Goal: Task Accomplishment & Management: Manage account settings

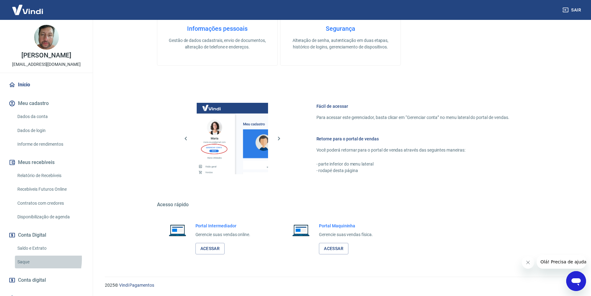
click at [25, 259] on link "Saque" at bounding box center [50, 261] width 70 height 13
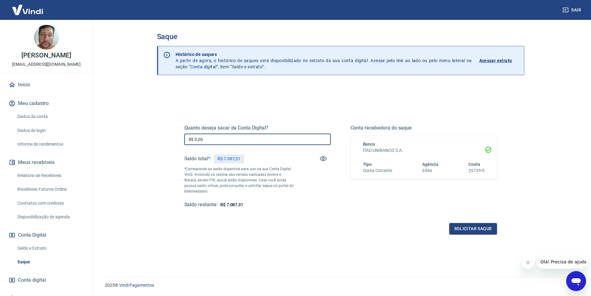
drag, startPoint x: 240, startPoint y: 141, endPoint x: 154, endPoint y: 140, distance: 86.9
click at [154, 140] on div "Saque Histórico de saques A partir de agora, o histórico de saques será disponi…" at bounding box center [341, 144] width 382 height 249
type input "R$ 7.087,31"
click at [460, 225] on button "Solicitar saque" at bounding box center [473, 228] width 48 height 11
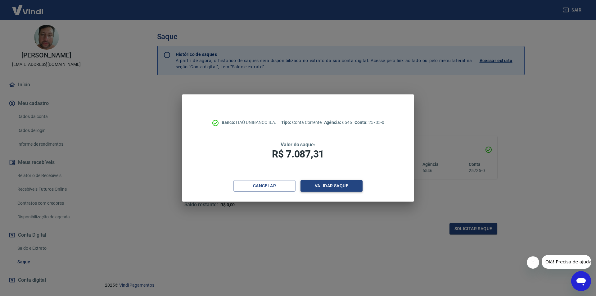
click at [323, 188] on button "Validar saque" at bounding box center [331, 185] width 62 height 11
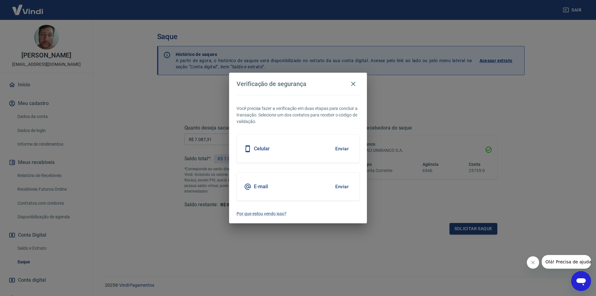
click at [347, 187] on button "Enviar" at bounding box center [342, 186] width 20 height 13
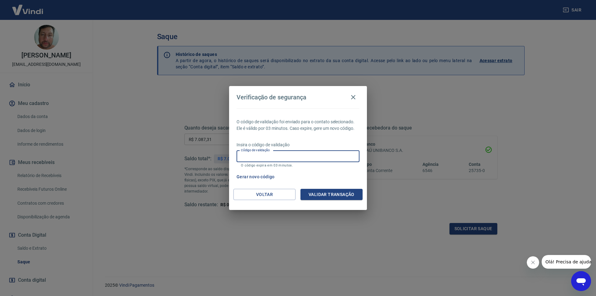
click at [261, 153] on div "Código de validação Código de validação O código expira em 03 minutos." at bounding box center [297, 158] width 123 height 17
type input "529549"
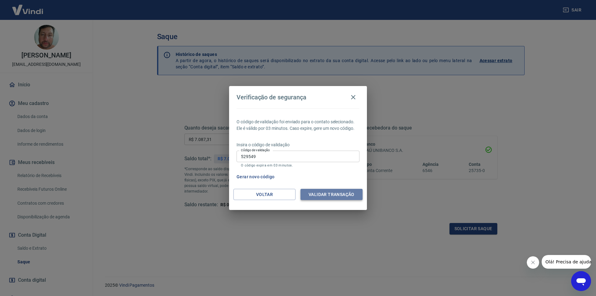
click at [325, 193] on button "Validar transação" at bounding box center [331, 194] width 62 height 11
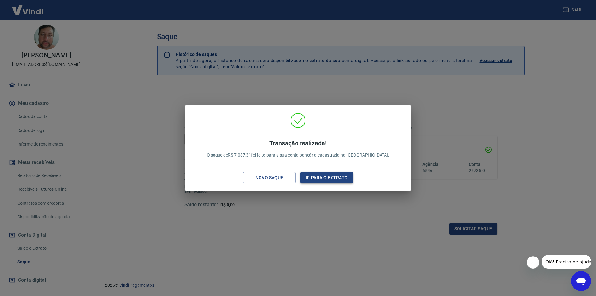
click at [308, 178] on button "Ir para o extrato" at bounding box center [326, 177] width 52 height 11
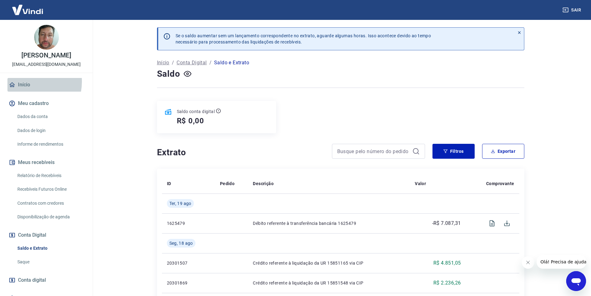
click at [26, 82] on link "Início" at bounding box center [46, 85] width 78 height 14
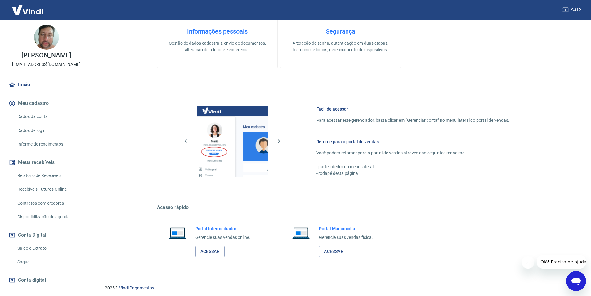
scroll to position [236, 0]
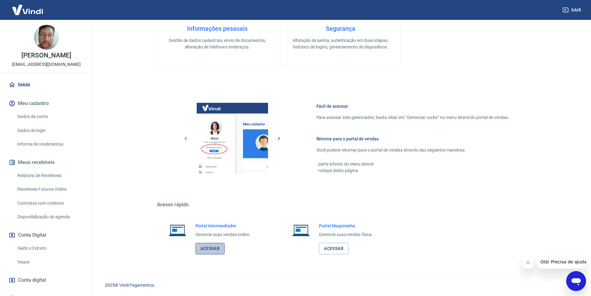
click at [209, 249] on link "Acessar" at bounding box center [209, 248] width 29 height 11
